Goal: Check status: Check status

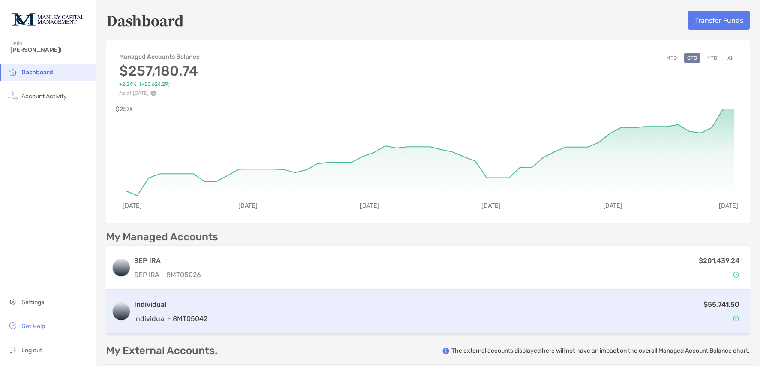
click at [347, 319] on div "$55,741.50" at bounding box center [478, 311] width 534 height 25
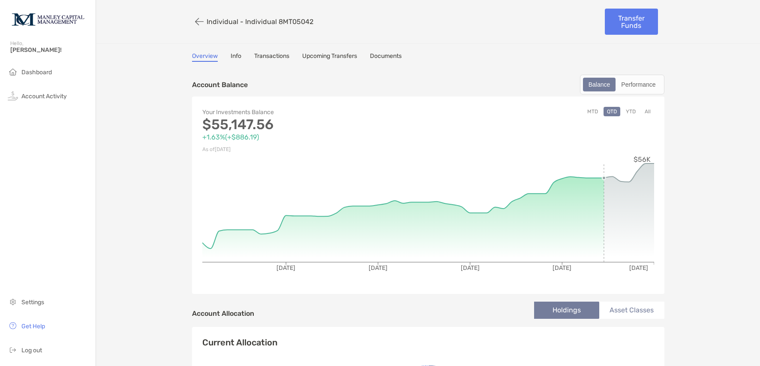
click at [648, 108] on button "All" at bounding box center [647, 111] width 13 height 9
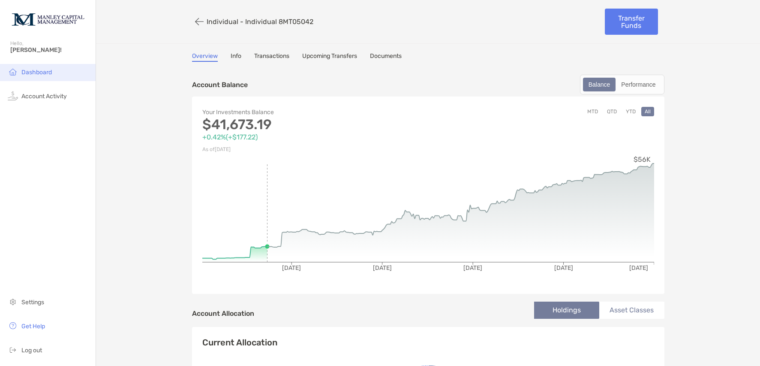
click at [48, 73] on span "Dashboard" at bounding box center [36, 72] width 30 height 7
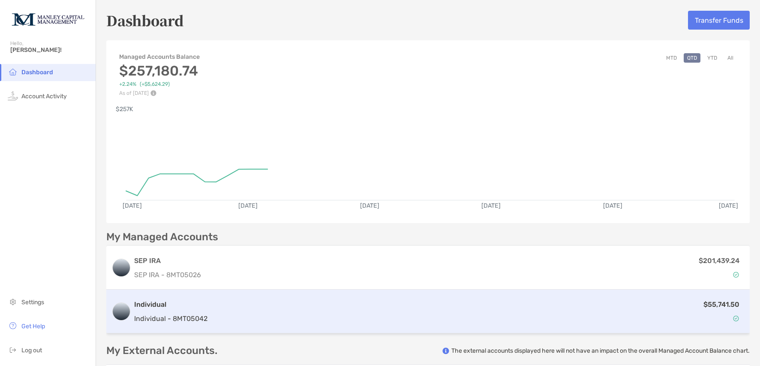
click at [257, 320] on div "$55,741.50" at bounding box center [478, 311] width 534 height 25
